Goal: Task Accomplishment & Management: Complete application form

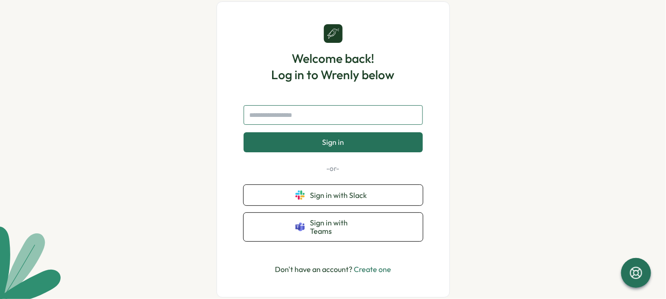
click at [322, 122] on input "text" at bounding box center [332, 115] width 179 height 20
click at [299, 125] on input "text" at bounding box center [332, 115] width 179 height 20
type input "**********"
click at [315, 151] on button "Sign in" at bounding box center [332, 142] width 179 height 20
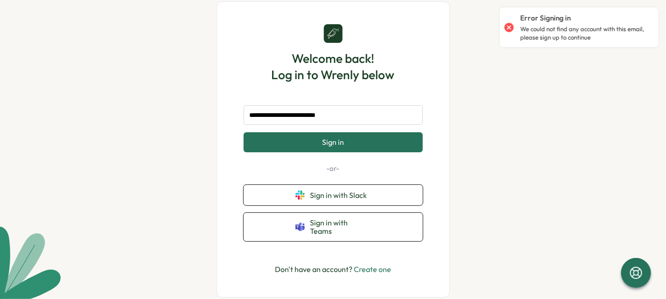
click at [373, 271] on p "Don't have an account? Create one" at bounding box center [333, 270] width 116 height 12
click at [373, 269] on link "Create one" at bounding box center [372, 269] width 37 height 9
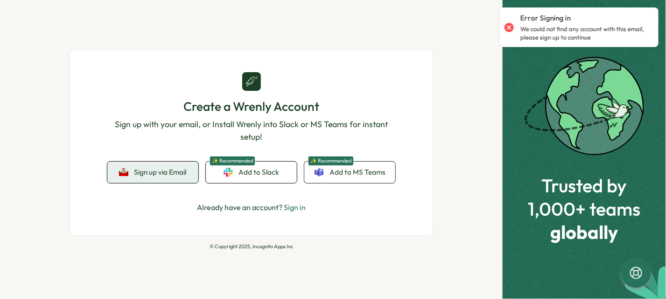
click at [161, 176] on span "Sign up via Email" at bounding box center [160, 172] width 52 height 8
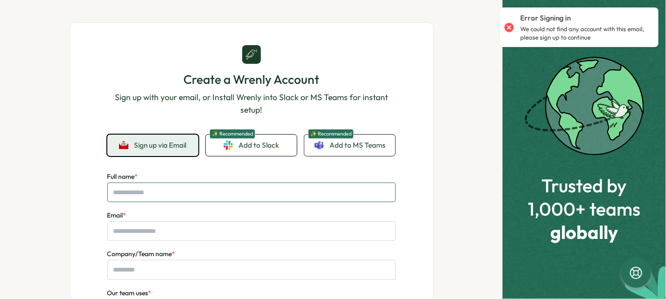
click at [203, 195] on input "Full name *" at bounding box center [251, 193] width 288 height 20
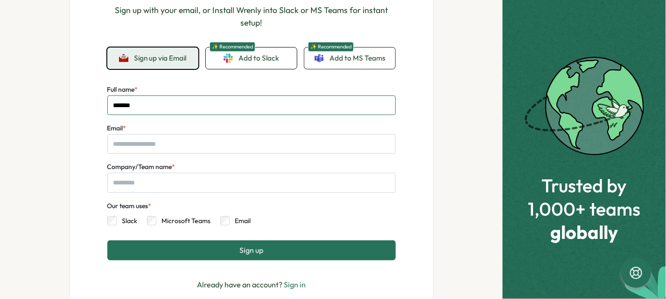
scroll to position [116, 0]
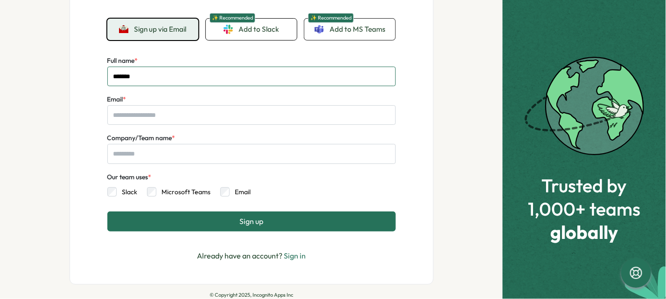
type input "*******"
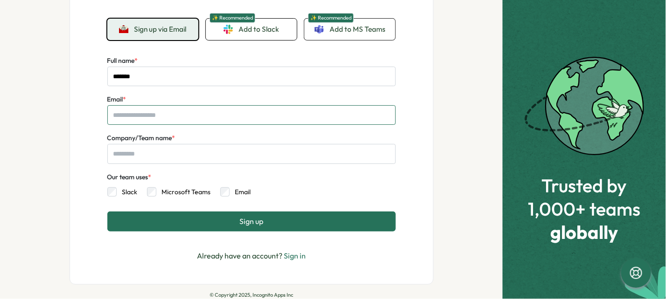
click at [145, 119] on input "Email *" at bounding box center [251, 115] width 288 height 20
type input "*"
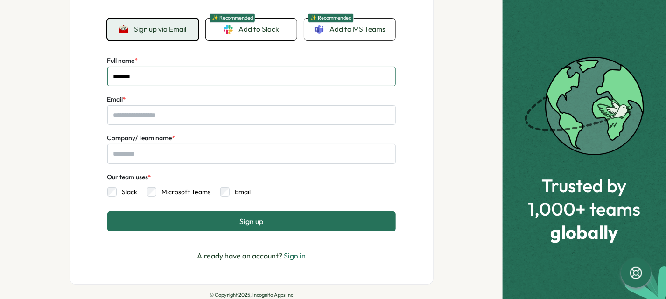
click at [202, 80] on input "*******" at bounding box center [251, 77] width 288 height 20
type input "**********"
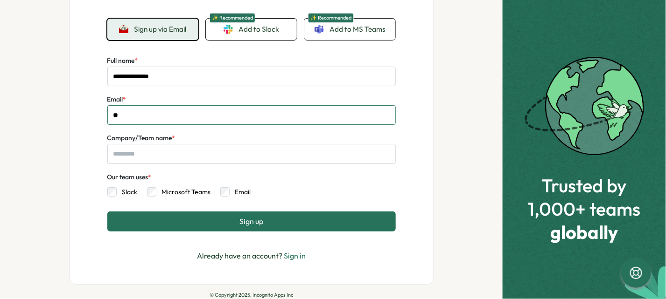
type input "*"
type input "**********"
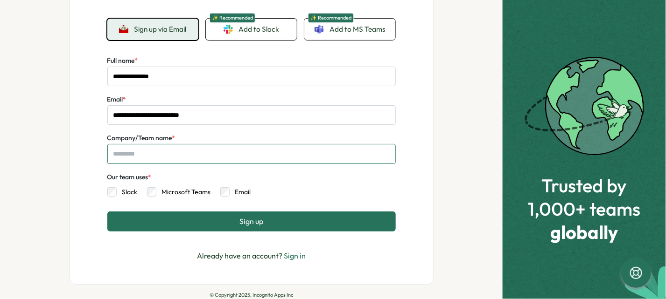
click at [154, 153] on input "Company/Team name *" at bounding box center [251, 154] width 288 height 20
type input "***"
click at [237, 228] on button "Sign up" at bounding box center [251, 222] width 288 height 20
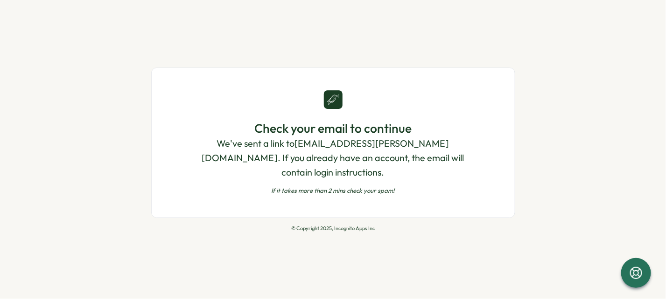
scroll to position [0, 0]
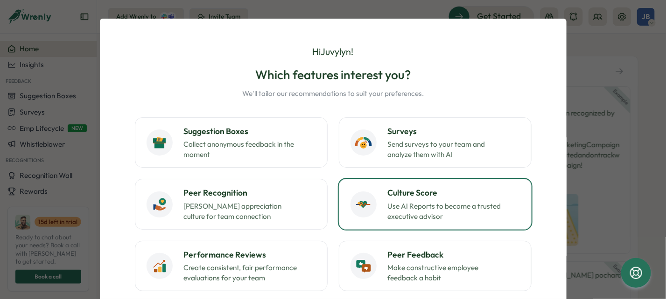
scroll to position [116, 0]
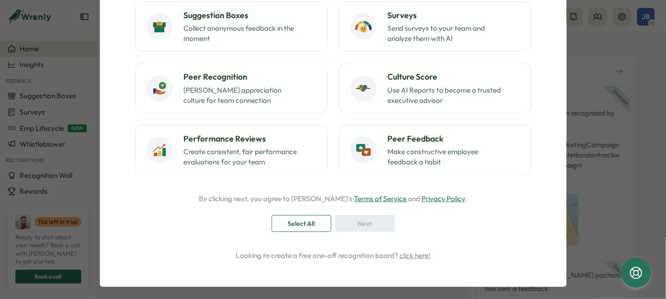
click at [362, 227] on div "Next" at bounding box center [365, 224] width 60 height 17
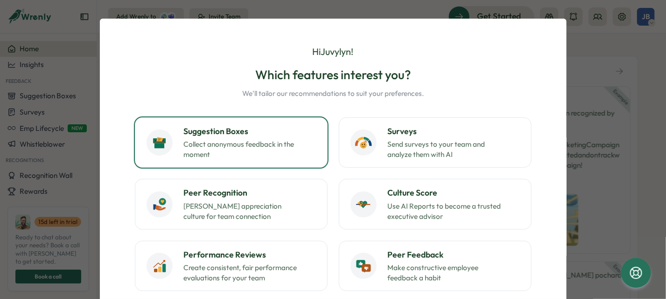
click at [246, 139] on div "Suggestion Boxes Collect anonymous feedback in the moment" at bounding box center [250, 142] width 132 height 35
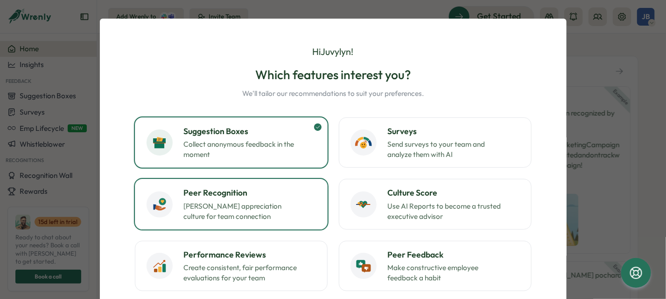
click at [250, 212] on p "[PERSON_NAME] appreciation culture for team connection" at bounding box center [242, 212] width 117 height 21
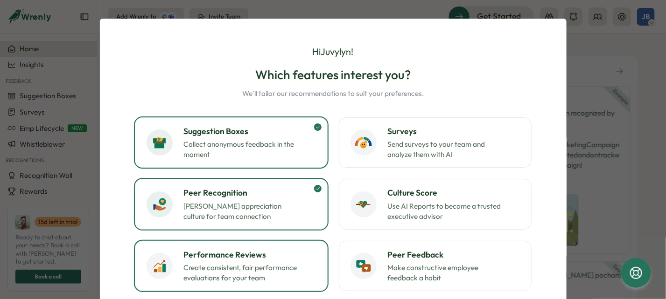
click at [251, 242] on button "Performance Reviews Create consistent, fair performance evaluations for your te…" at bounding box center [231, 266] width 193 height 50
drag, startPoint x: 359, startPoint y: 160, endPoint x: 363, endPoint y: 172, distance: 12.7
click at [359, 160] on div "Surveys Send surveys to your team and analyze them with AI" at bounding box center [434, 142] width 169 height 35
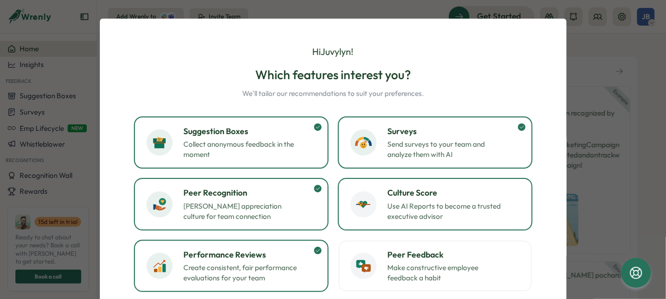
click at [374, 194] on div "Culture Score Use AI Reports to become a trusted executive advisor" at bounding box center [434, 204] width 169 height 35
click at [389, 239] on div "Suggestion Boxes Collect anonymous feedback in the moment Surveys Send surveys …" at bounding box center [333, 205] width 396 height 174
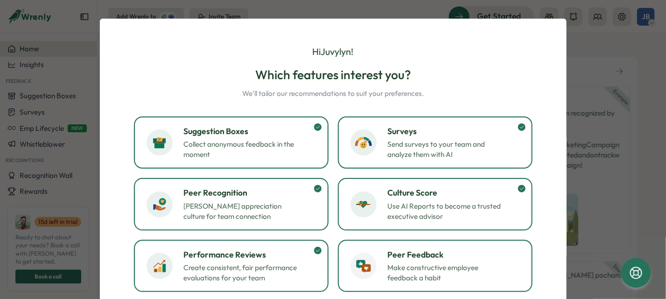
click at [400, 256] on h3 "Peer Feedback" at bounding box center [454, 255] width 132 height 12
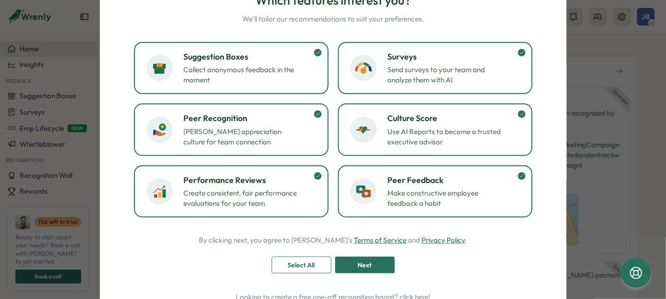
scroll to position [116, 0]
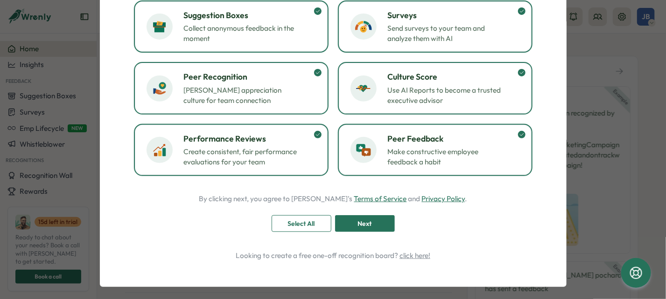
click at [367, 218] on span "Next" at bounding box center [365, 224] width 14 height 16
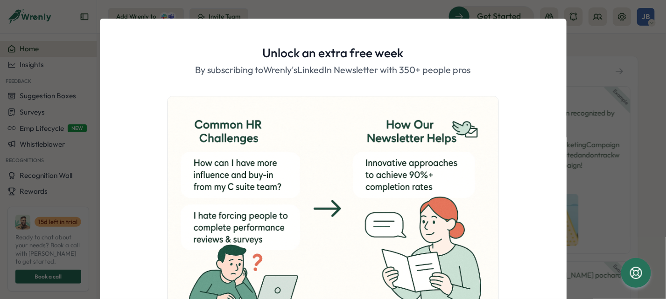
scroll to position [97, 0]
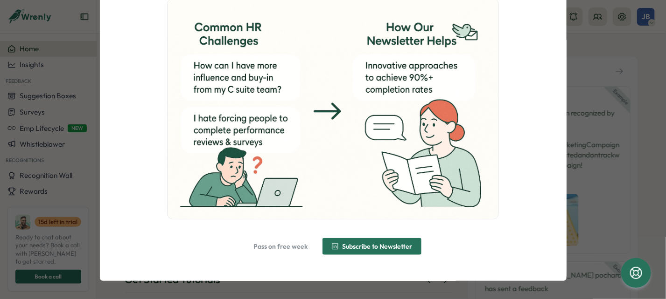
click at [287, 244] on span "Pass on free week" at bounding box center [281, 246] width 54 height 7
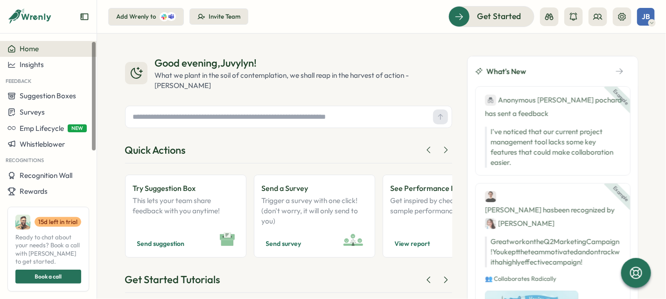
scroll to position [86, 0]
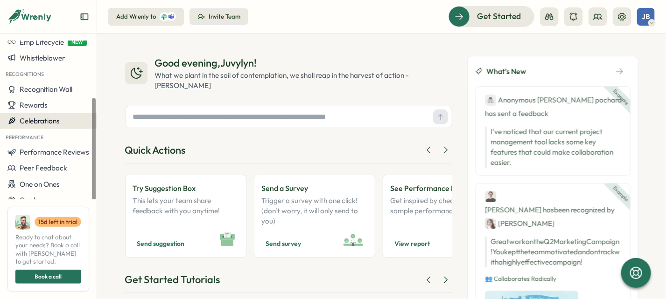
click at [38, 123] on span "Celebrations" at bounding box center [40, 121] width 40 height 9
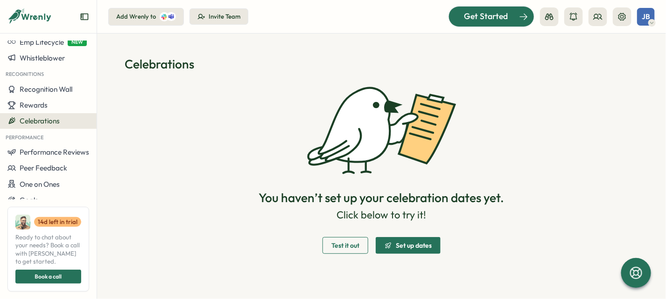
click at [485, 16] on span "Get Started" at bounding box center [486, 16] width 44 height 12
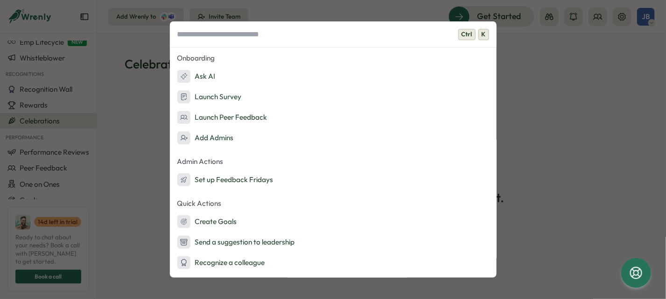
click at [485, 37] on span "K" at bounding box center [483, 34] width 11 height 11
click at [485, 35] on span "K" at bounding box center [483, 34] width 11 height 11
click at [127, 159] on div "Ctrl K Onboarding Ask AI Launch Survey Launch Peer Feedback Add Admins Admin Ac…" at bounding box center [333, 149] width 666 height 299
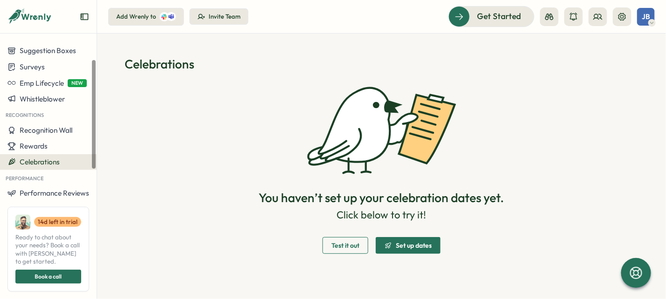
scroll to position [28, 0]
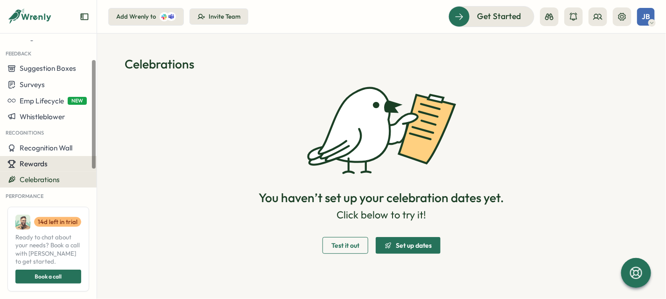
drag, startPoint x: 49, startPoint y: 150, endPoint x: 63, endPoint y: 162, distance: 18.2
click at [49, 150] on span "Recognition Wall" at bounding box center [46, 148] width 53 height 9
